Goal: Information Seeking & Learning: Understand process/instructions

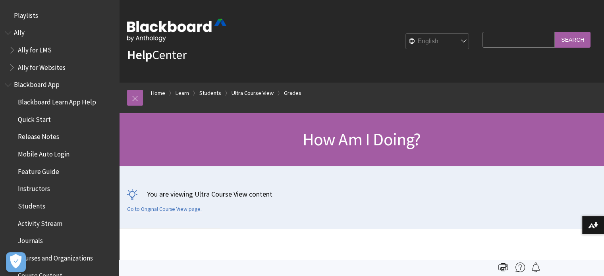
scroll to position [1083, 0]
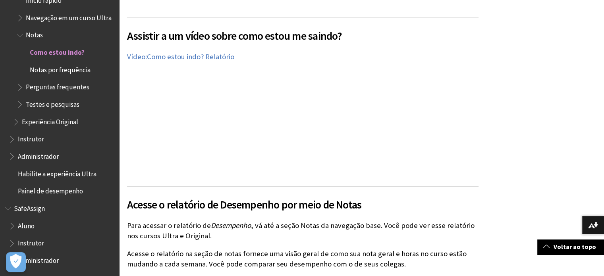
scroll to position [450, 0]
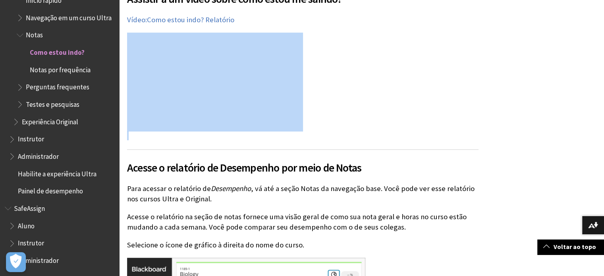
drag, startPoint x: 550, startPoint y: 90, endPoint x: 610, endPoint y: 179, distance: 107.3
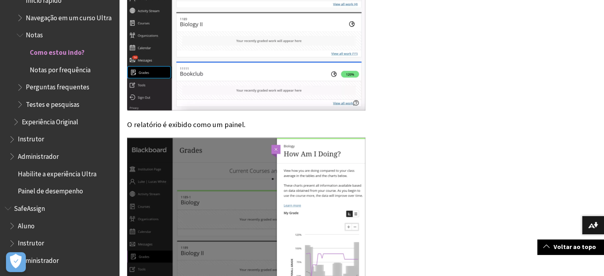
scroll to position [768, 0]
